Goal: Transaction & Acquisition: Purchase product/service

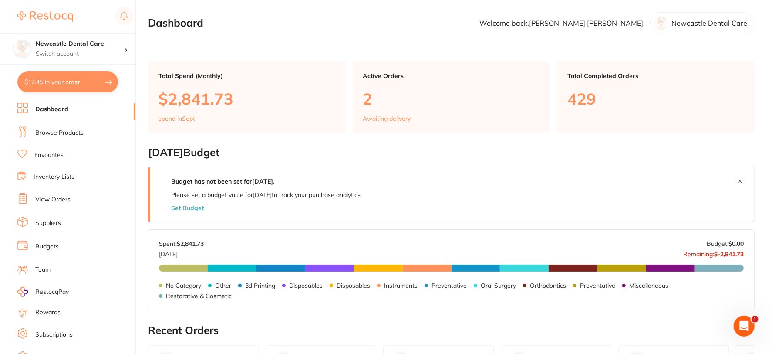
click at [57, 127] on li "Browse Products" at bounding box center [76, 132] width 118 height 13
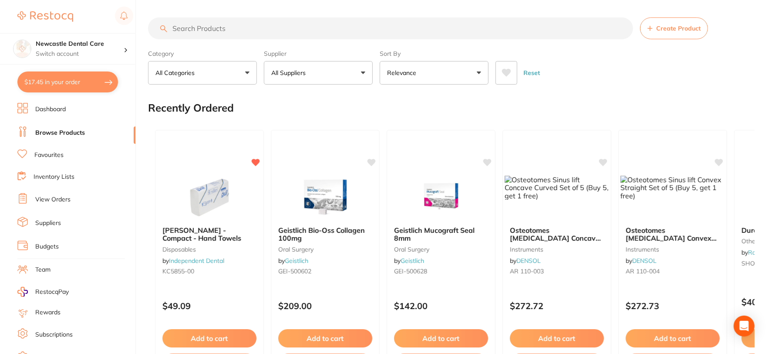
click at [358, 72] on button "All Suppliers" at bounding box center [318, 73] width 109 height 24
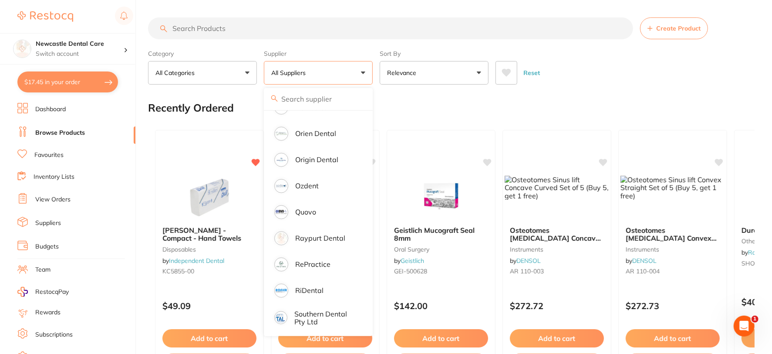
scroll to position [774, 0]
click at [307, 259] on p "RePractice" at bounding box center [312, 263] width 35 height 8
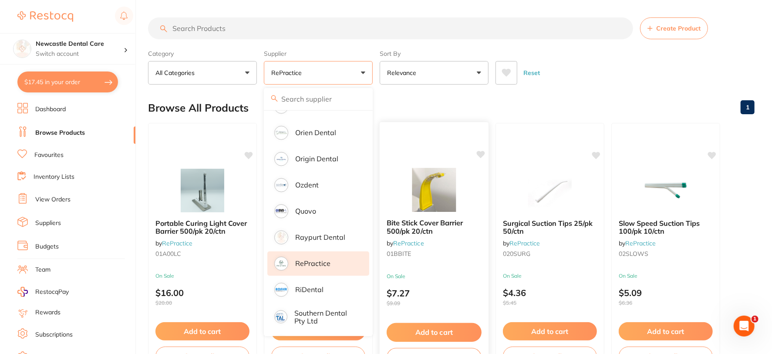
scroll to position [0, 0]
click at [649, 66] on div "Reset" at bounding box center [622, 69] width 252 height 30
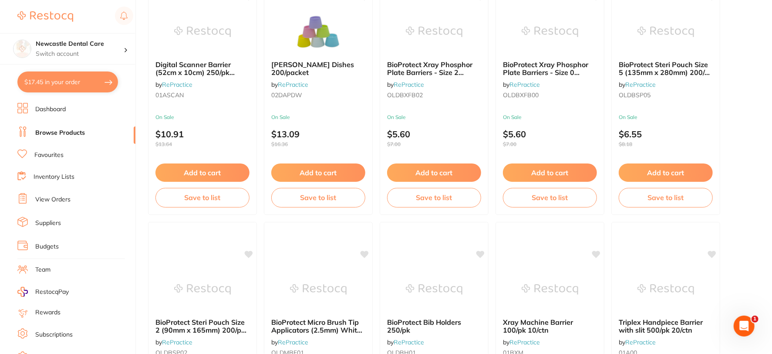
scroll to position [677, 0]
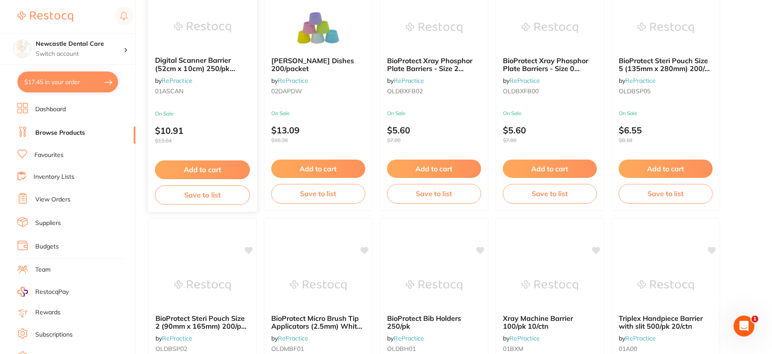
click at [216, 86] on div "Digital Scanner Barrier (52cm x 10cm) 250/pk 20/carton by RePractice 01ASCAN" at bounding box center [202, 77] width 109 height 56
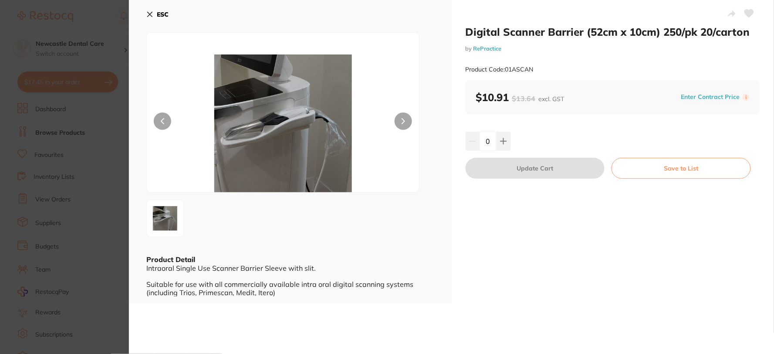
click at [150, 14] on icon at bounding box center [149, 14] width 7 height 7
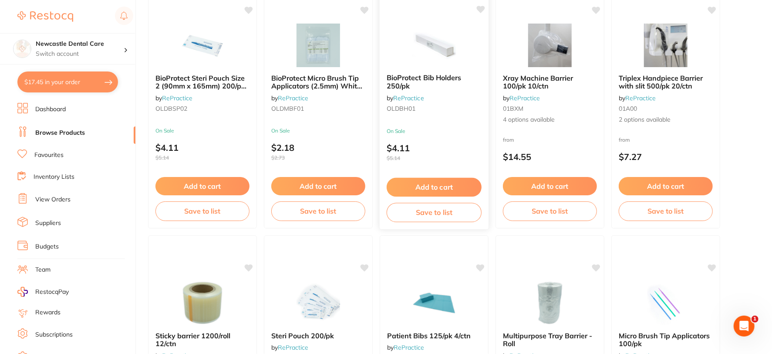
scroll to position [920, 0]
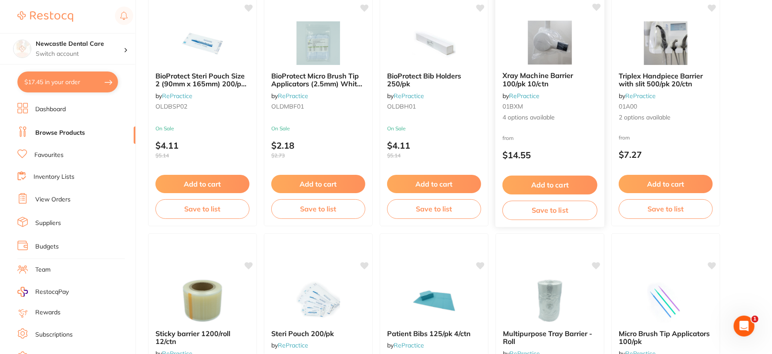
click at [544, 119] on span "4 options available" at bounding box center [550, 117] width 95 height 9
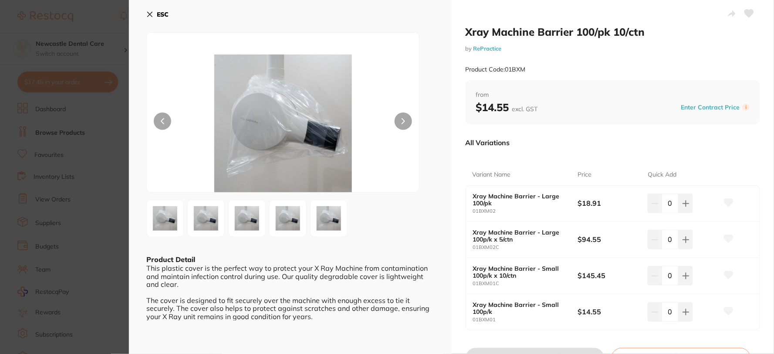
click at [149, 11] on icon at bounding box center [149, 14] width 7 height 7
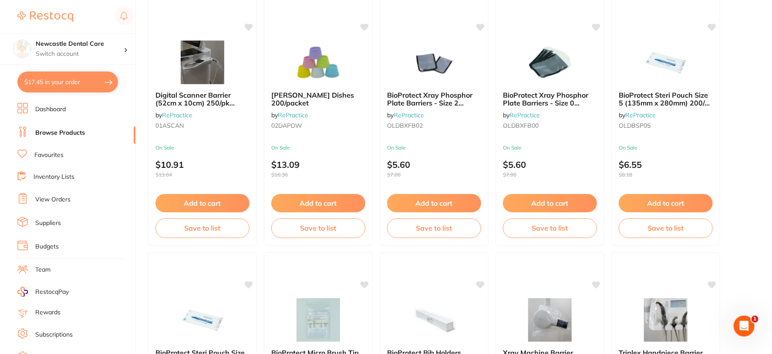
scroll to position [626, 0]
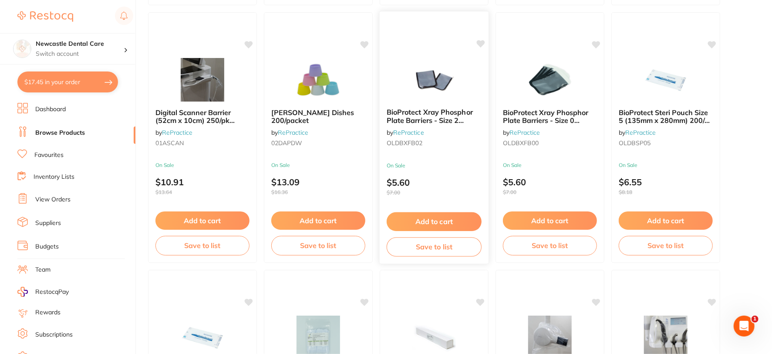
click at [448, 146] on small "OLDBXFB02" at bounding box center [434, 142] width 95 height 7
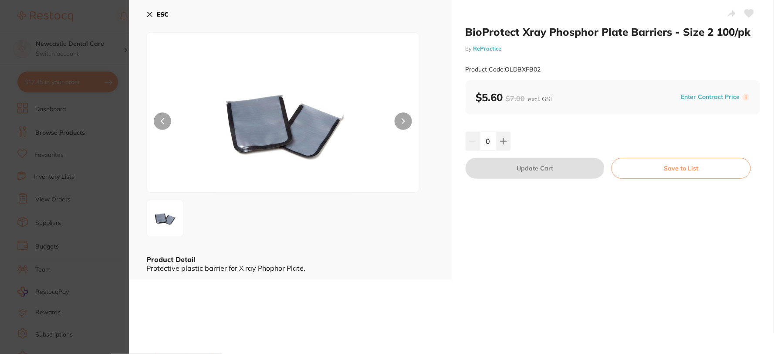
click at [147, 14] on icon at bounding box center [149, 14] width 7 height 7
